Goal: Book appointment/travel/reservation

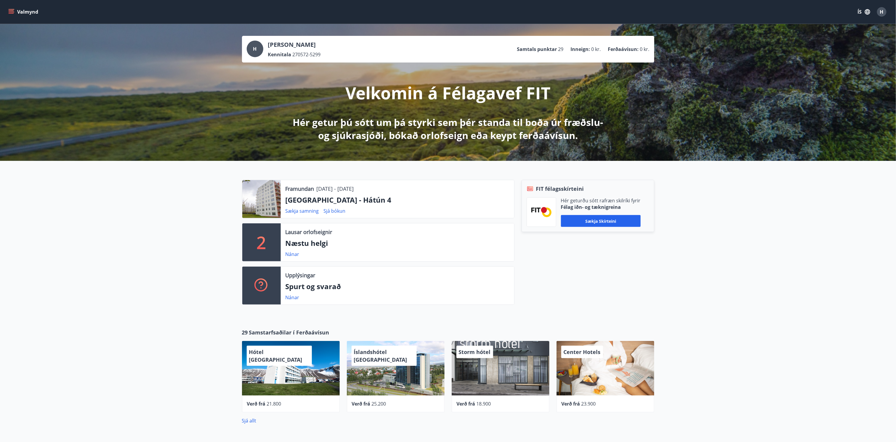
click at [265, 203] on div at bounding box center [261, 199] width 38 height 38
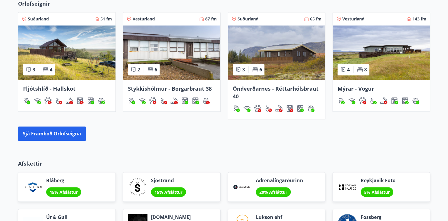
scroll to position [449, 0]
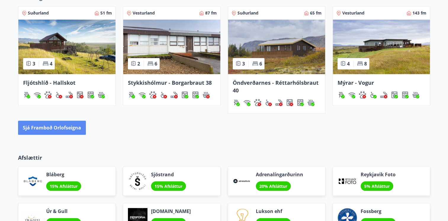
click at [60, 129] on button "Sjá framboð orlofseigna" at bounding box center [52, 128] width 68 height 14
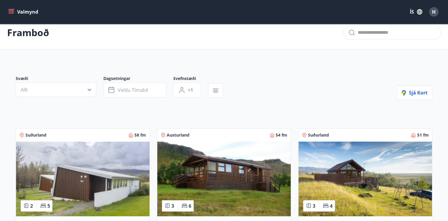
scroll to position [10, 0]
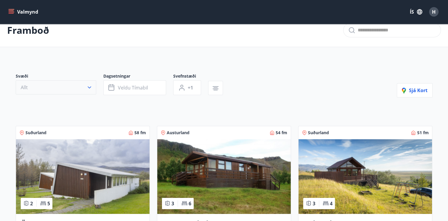
click at [58, 87] on button "Allt" at bounding box center [56, 87] width 81 height 14
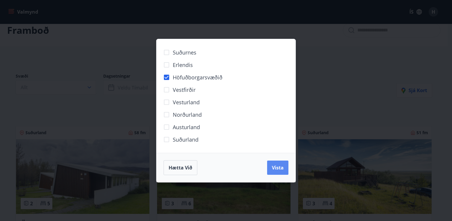
click at [273, 164] on span "Vista" at bounding box center [278, 167] width 12 height 7
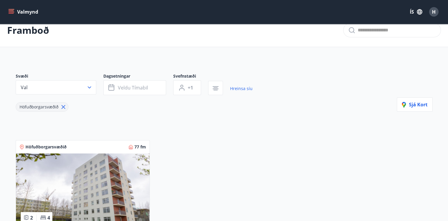
click at [82, 184] on img at bounding box center [83, 190] width 134 height 75
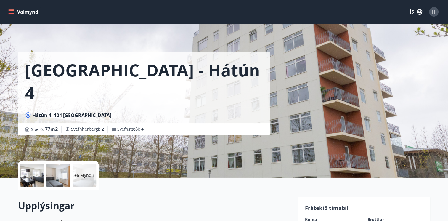
click at [30, 174] on div at bounding box center [32, 175] width 24 height 24
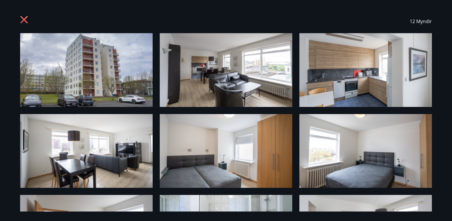
click at [203, 95] on img at bounding box center [226, 70] width 133 height 74
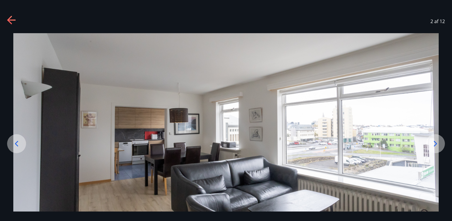
click at [434, 145] on icon at bounding box center [435, 143] width 9 height 9
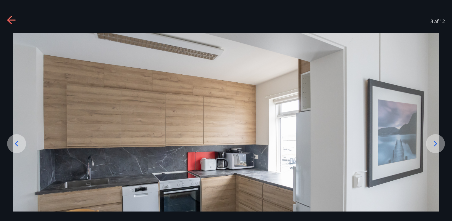
click at [434, 145] on icon at bounding box center [435, 143] width 9 height 9
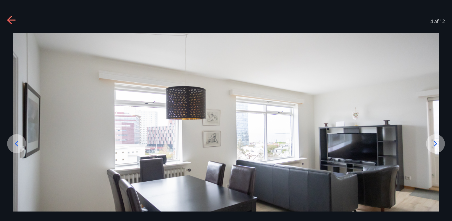
click at [434, 145] on icon at bounding box center [435, 143] width 9 height 9
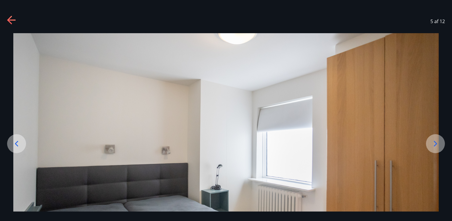
click at [434, 145] on icon at bounding box center [435, 143] width 9 height 9
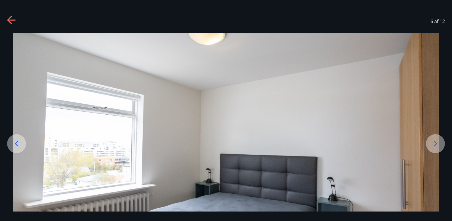
click at [434, 145] on icon at bounding box center [435, 143] width 9 height 9
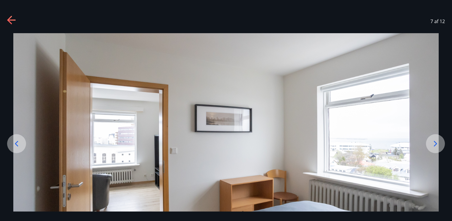
click at [434, 145] on icon at bounding box center [435, 143] width 9 height 9
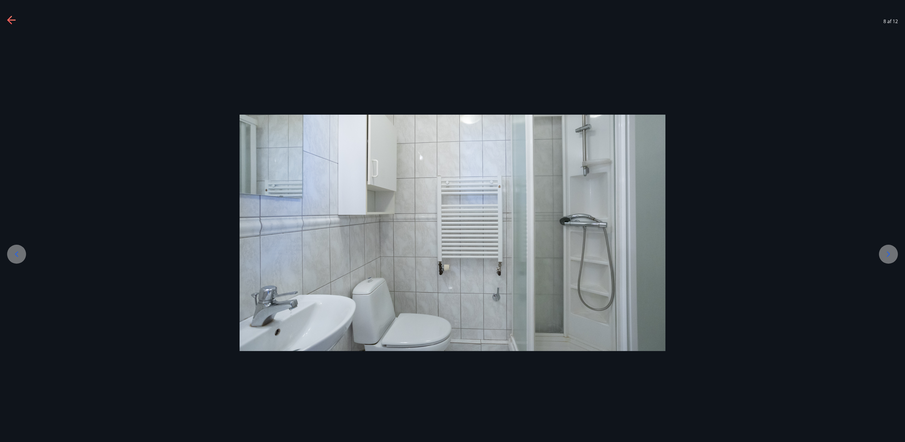
click at [22, 253] on div at bounding box center [16, 254] width 19 height 19
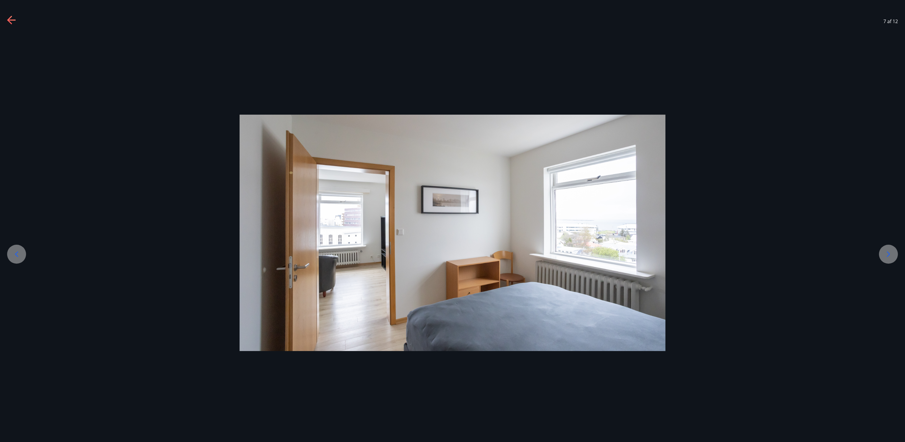
click at [22, 253] on div at bounding box center [16, 254] width 19 height 19
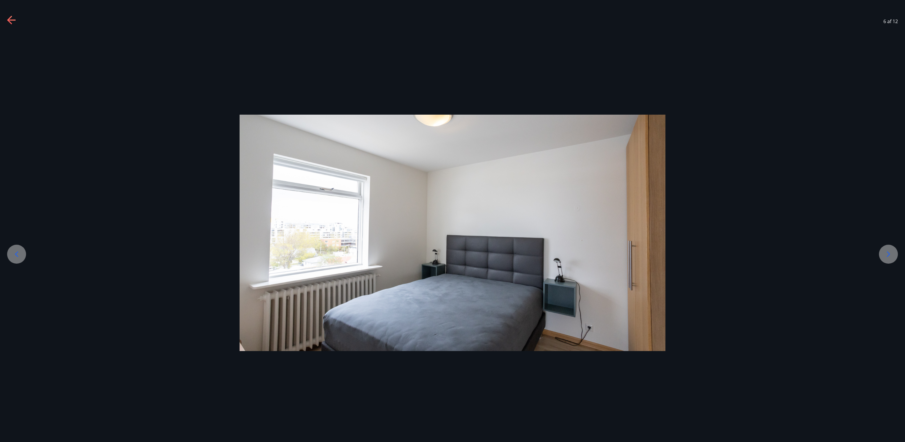
click at [22, 253] on div at bounding box center [16, 254] width 19 height 19
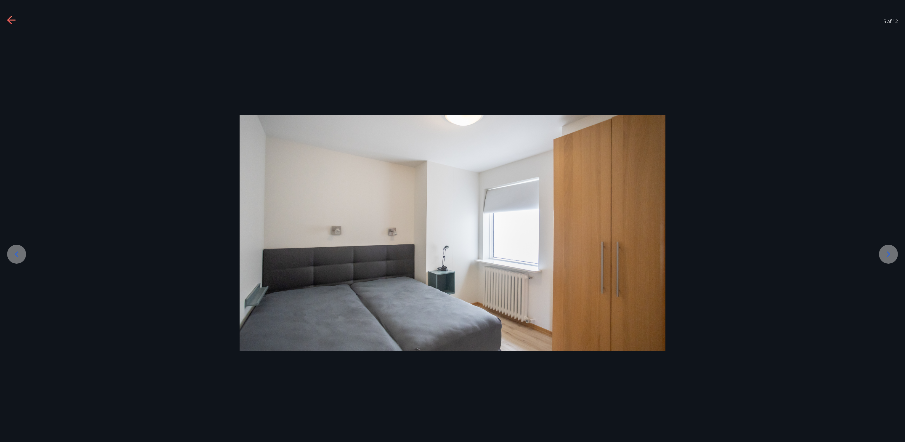
click at [889, 256] on icon at bounding box center [887, 253] width 9 height 9
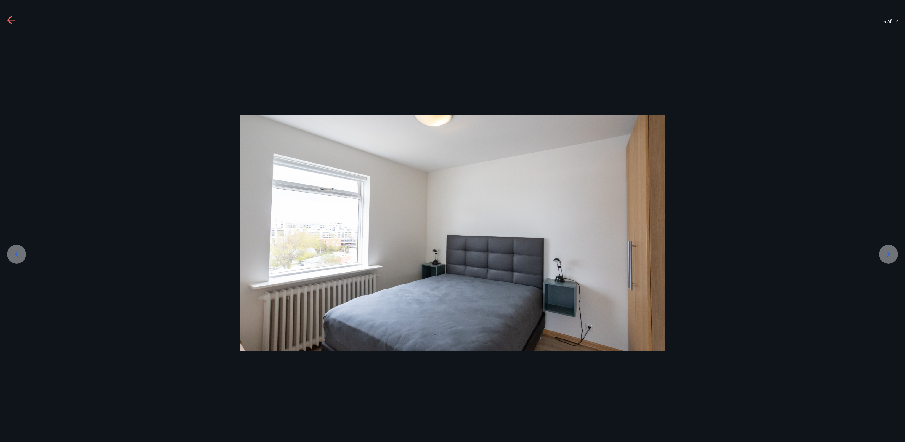
click at [889, 256] on icon at bounding box center [887, 253] width 9 height 9
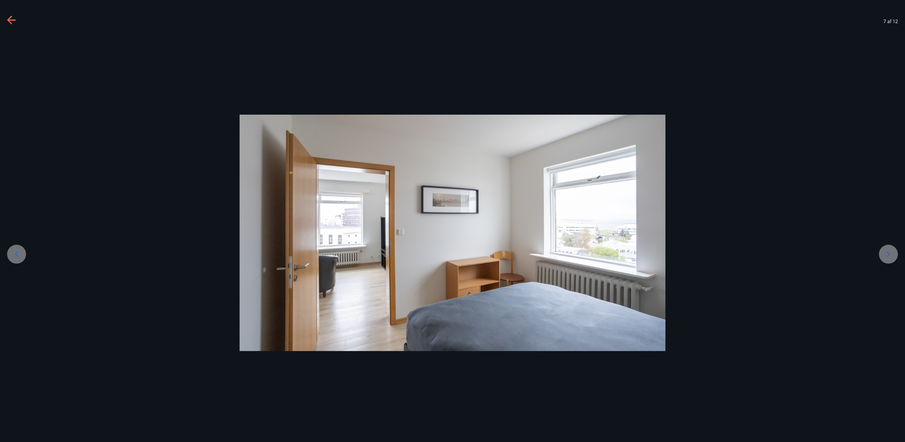
click at [889, 256] on icon at bounding box center [887, 253] width 9 height 9
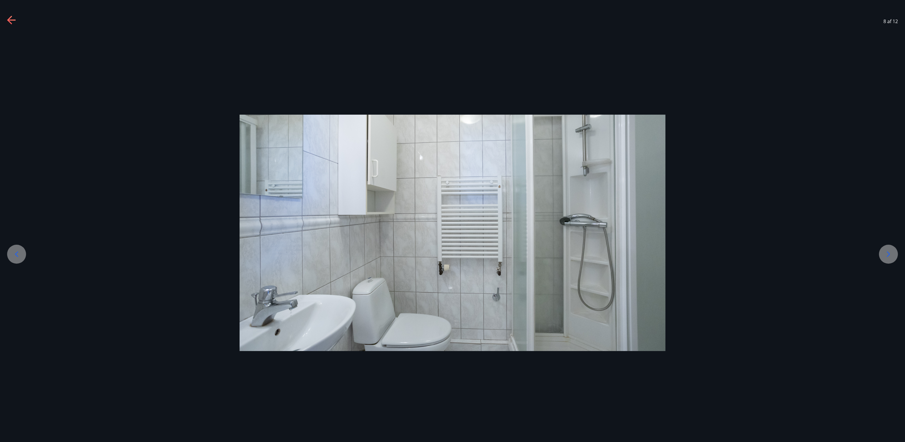
click at [889, 256] on icon at bounding box center [887, 253] width 9 height 9
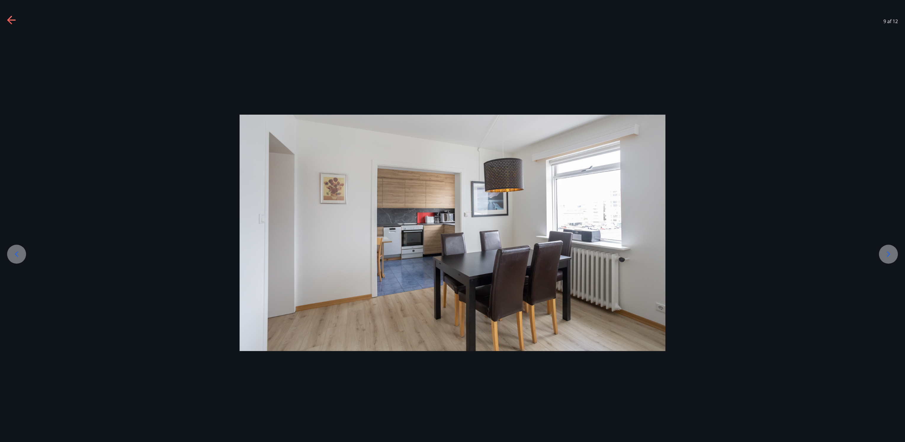
click at [889, 256] on icon at bounding box center [887, 253] width 9 height 9
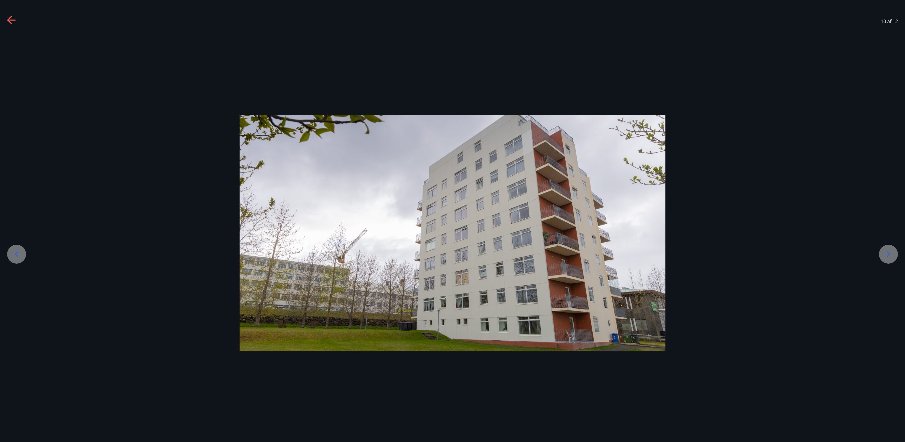
click at [889, 256] on icon at bounding box center [887, 253] width 9 height 9
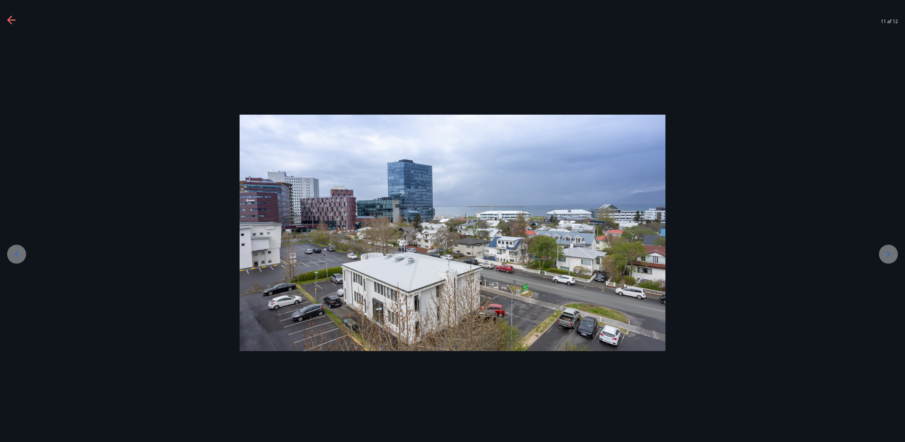
click at [887, 253] on icon at bounding box center [888, 254] width 3 height 6
